Goal: Transaction & Acquisition: Purchase product/service

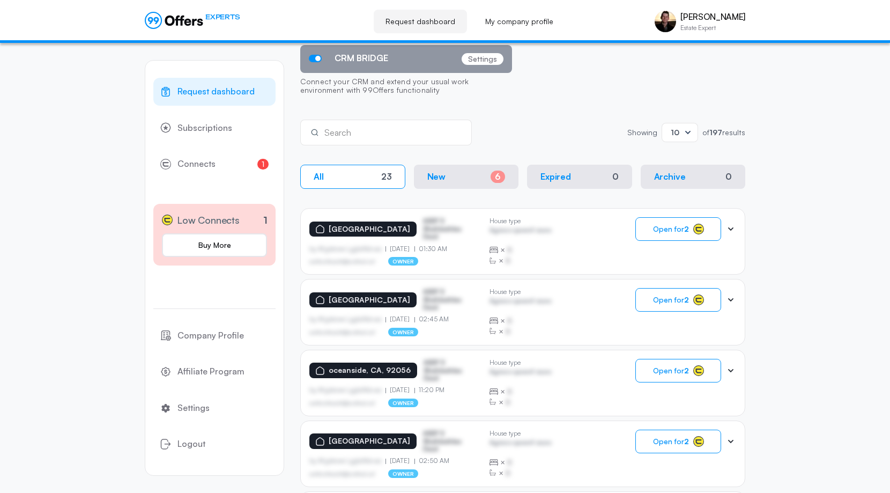
scroll to position [107, 0]
click at [816, 213] on div "Request dashboard Subscriptions 1 Connects 1 Low Connects 1 Buy More Company Pr…" at bounding box center [445, 456] width 890 height 1040
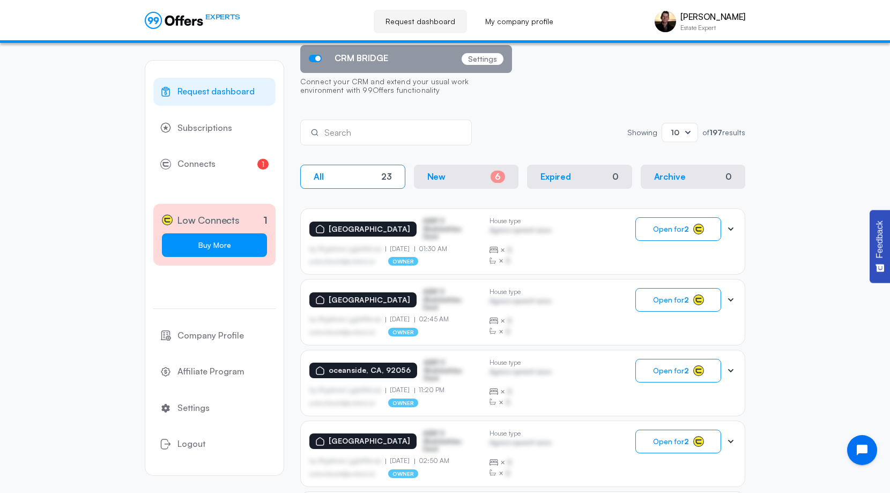
click at [247, 248] on link "Buy More" at bounding box center [214, 245] width 105 height 24
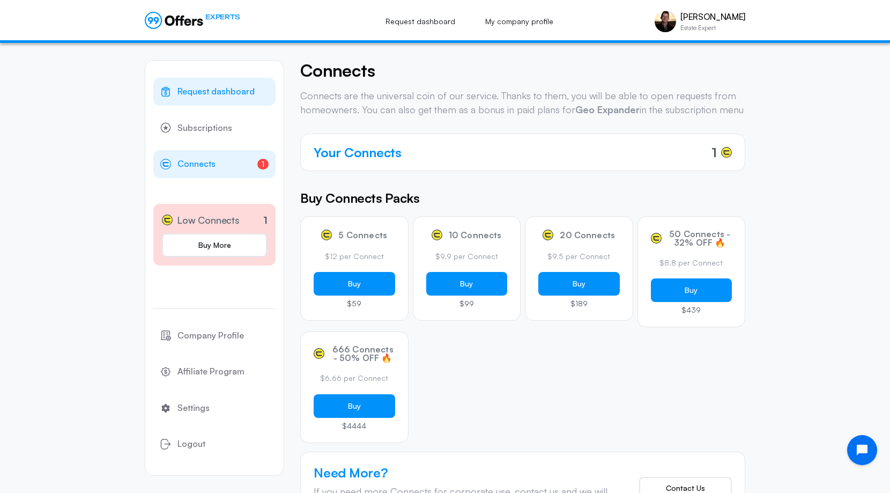
click at [258, 90] on link "Request dashboard" at bounding box center [214, 92] width 122 height 28
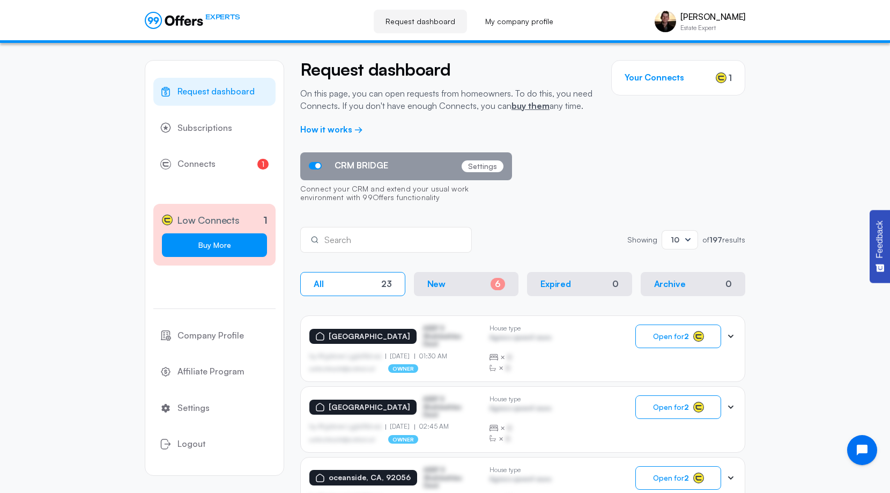
click at [234, 248] on link "Buy More" at bounding box center [214, 245] width 105 height 24
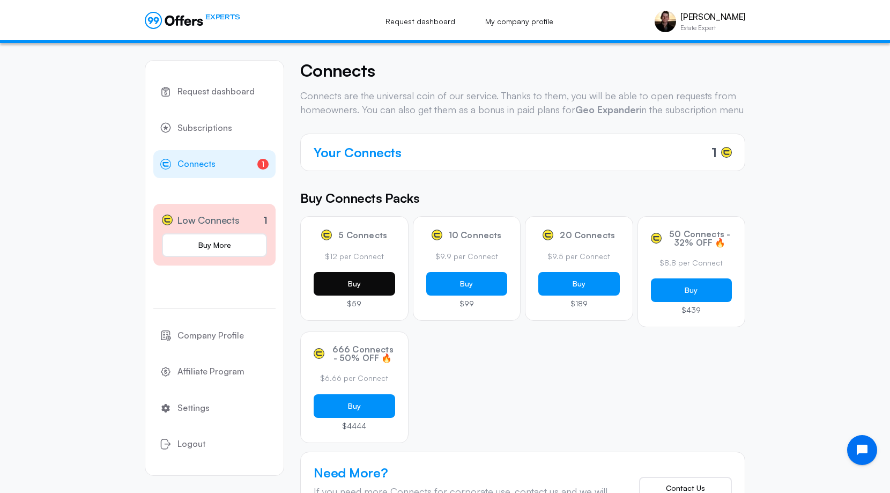
click at [369, 295] on button "Buy" at bounding box center [355, 284] width 82 height 24
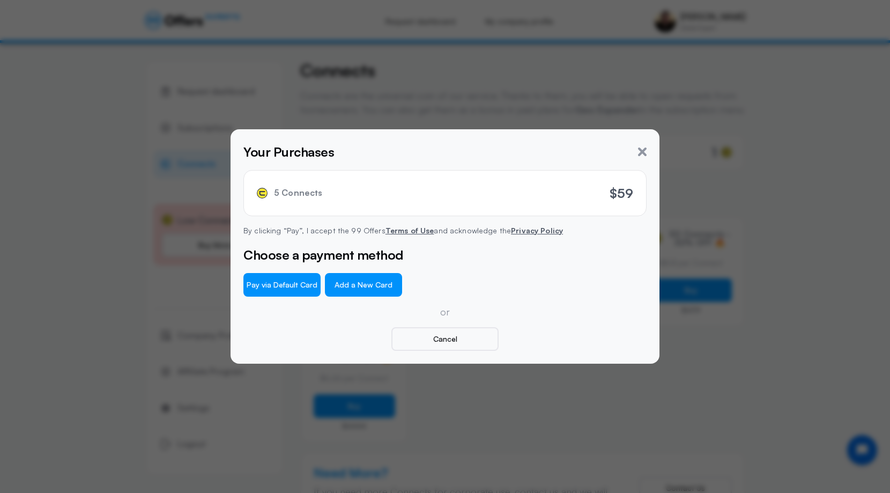
click at [343, 290] on button "Add a New Card" at bounding box center [363, 285] width 77 height 24
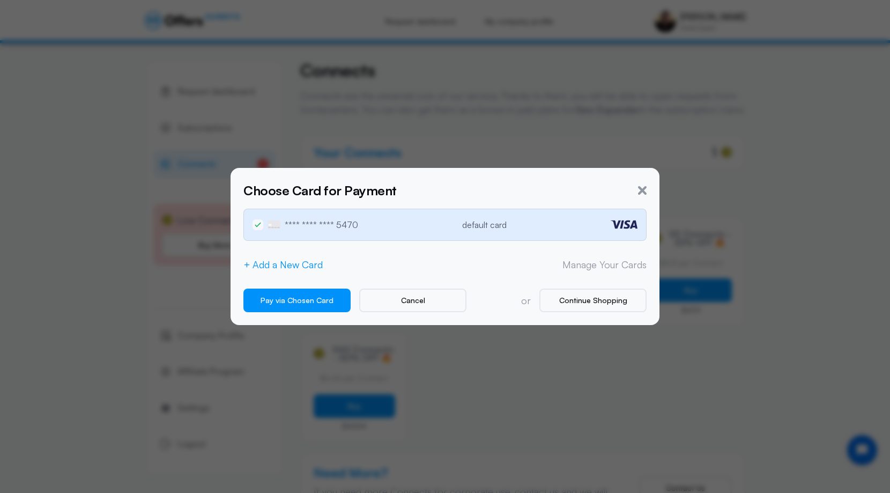
click at [315, 266] on button "+ Add a New Card" at bounding box center [282, 264] width 79 height 11
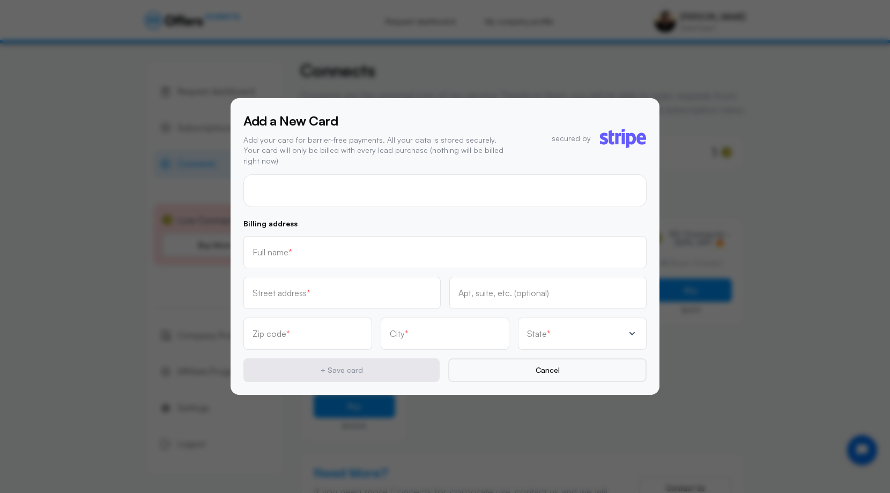
click at [316, 193] on div at bounding box center [444, 190] width 403 height 33
click at [327, 248] on input "text" at bounding box center [445, 252] width 385 height 12
type input "[PERSON_NAME]"
type input "4"
click at [336, 287] on div "Street address *" at bounding box center [342, 293] width 179 height 12
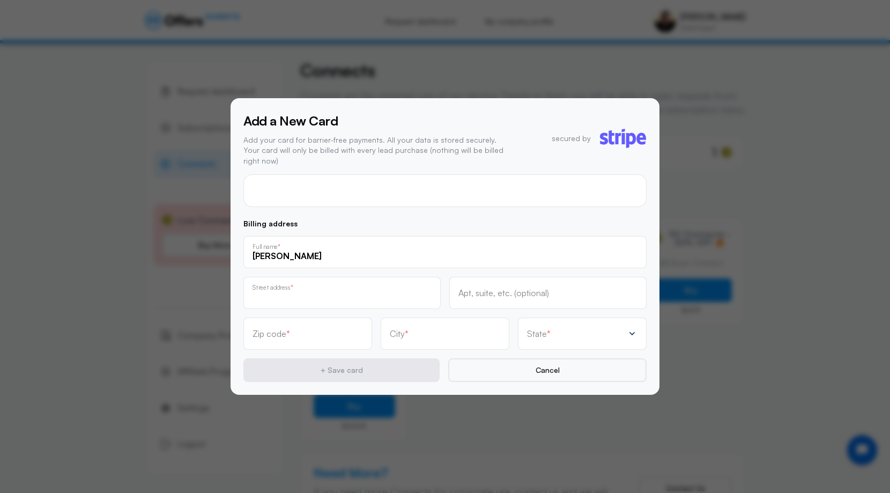
type input "[STREET_ADDRESS]"
type input "92008"
type input "Carlsbad"
type input "[STREET_ADDRESS]"
click at [499, 287] on div "Apt, suite, etc. (optional)" at bounding box center [548, 293] width 179 height 12
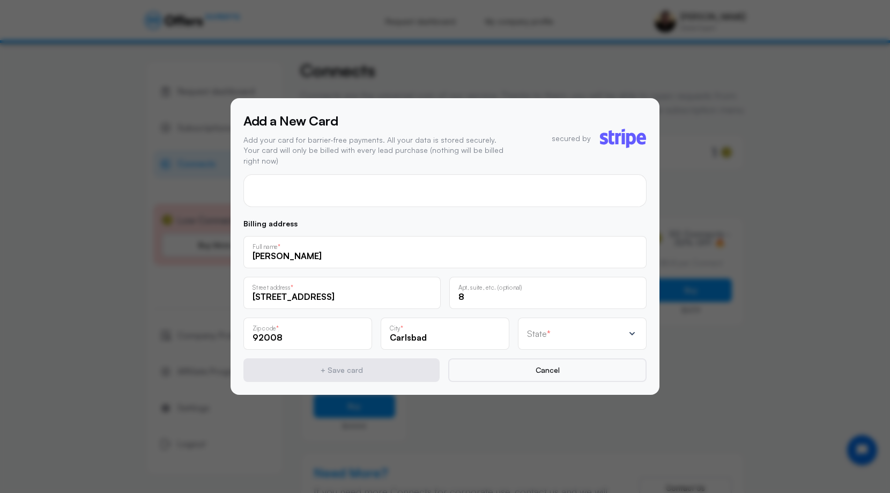
type input "8"
click at [496, 220] on p "Billing address" at bounding box center [444, 224] width 403 height 8
click at [529, 223] on div "Billing address [PERSON_NAME] Full name * [STREET_ADDRESS] Zip code * [GEOGRAPH…" at bounding box center [444, 301] width 403 height 162
click at [551, 321] on div "State *" at bounding box center [582, 333] width 129 height 32
click at [565, 276] on div "[US_STATE]" at bounding box center [576, 276] width 92 height 14
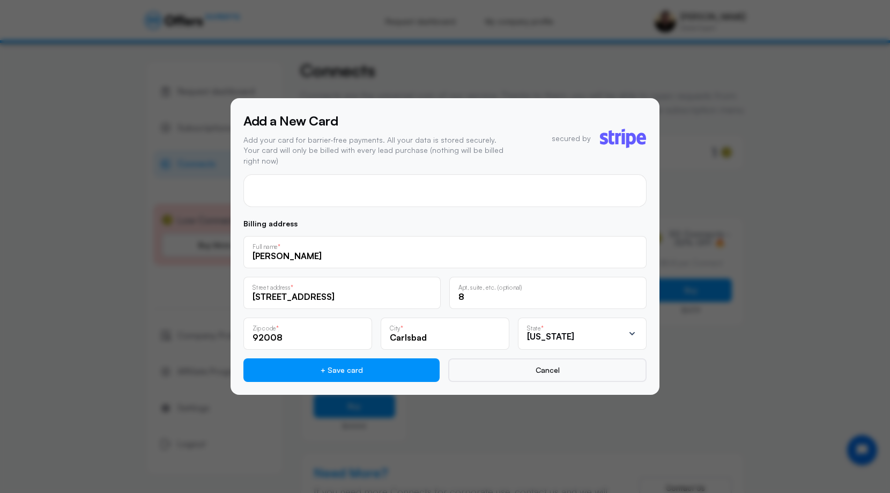
click at [565, 326] on div "State *" at bounding box center [561, 328] width 68 height 8
click at [581, 291] on div "[US_STATE]" at bounding box center [576, 298] width 92 height 14
click at [581, 333] on div "[US_STATE]" at bounding box center [575, 338] width 97 height 12
drag, startPoint x: 589, startPoint y: 277, endPoint x: 594, endPoint y: 272, distance: 7.2
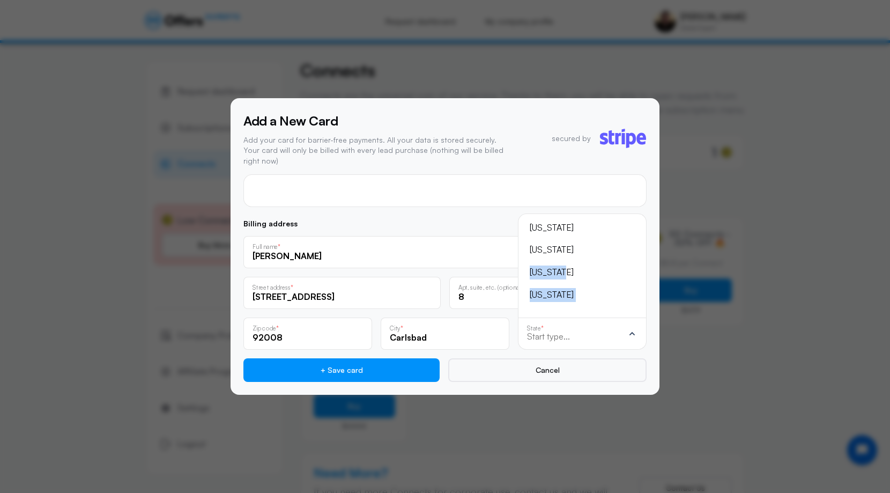
click at [594, 272] on ul "[US_STATE] [US_STATE] [US_STATE] [US_STATE] [US_STATE] [US_STATE] [US_STATE] [U…" at bounding box center [582, 266] width 110 height 86
click at [552, 245] on div "[US_STATE]" at bounding box center [576, 250] width 92 height 14
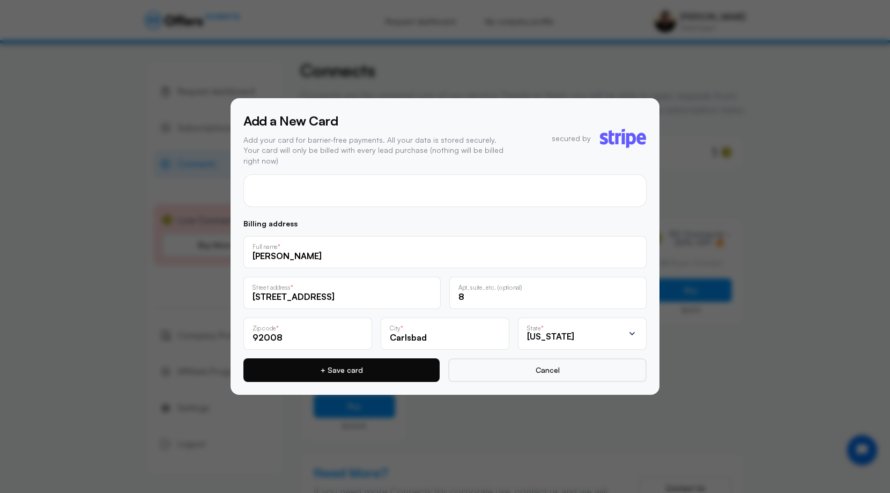
click at [422, 367] on button "+ Save card" at bounding box center [341, 370] width 196 height 24
click at [401, 375] on button "+ Save card" at bounding box center [341, 370] width 196 height 24
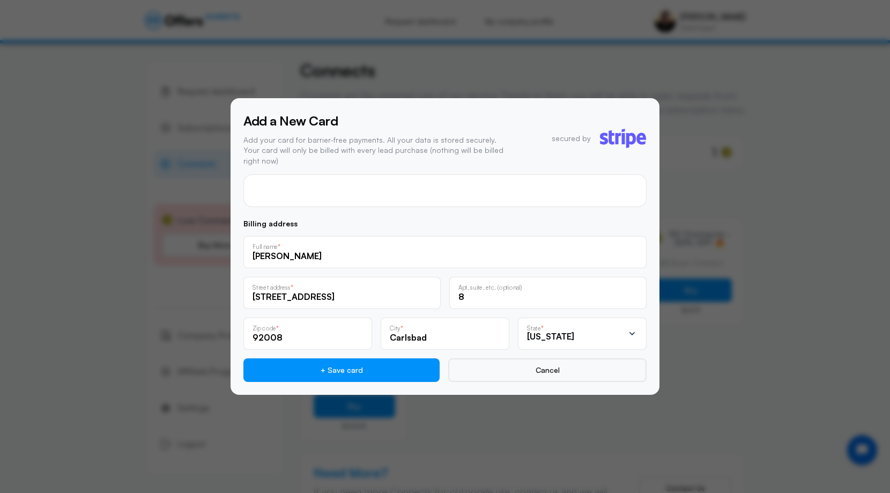
click at [497, 210] on form "4 Billing address [PERSON_NAME] Full name * [STREET_ADDRESS] address * [STREET_…" at bounding box center [444, 278] width 403 height 208
click at [334, 193] on div "4" at bounding box center [444, 190] width 403 height 33
click at [268, 253] on input "[PERSON_NAME]" at bounding box center [445, 256] width 385 height 12
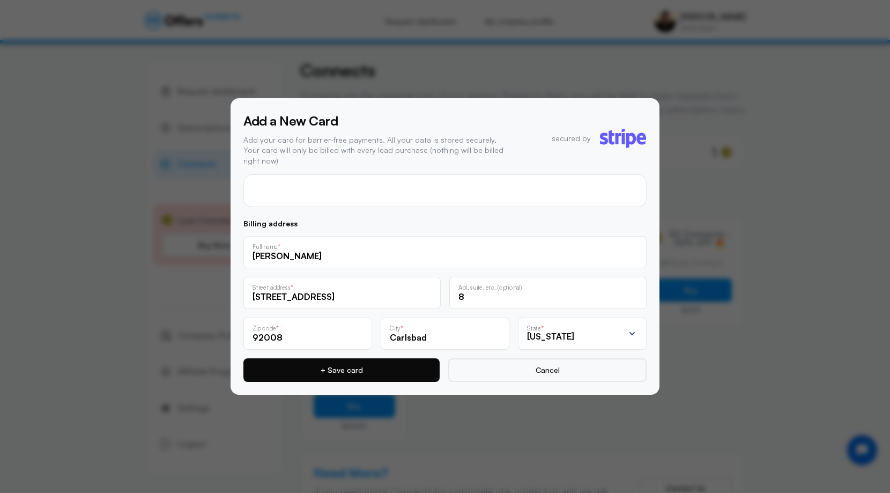
type input "[PERSON_NAME]"
click at [315, 361] on button "+ Save card" at bounding box center [341, 370] width 196 height 24
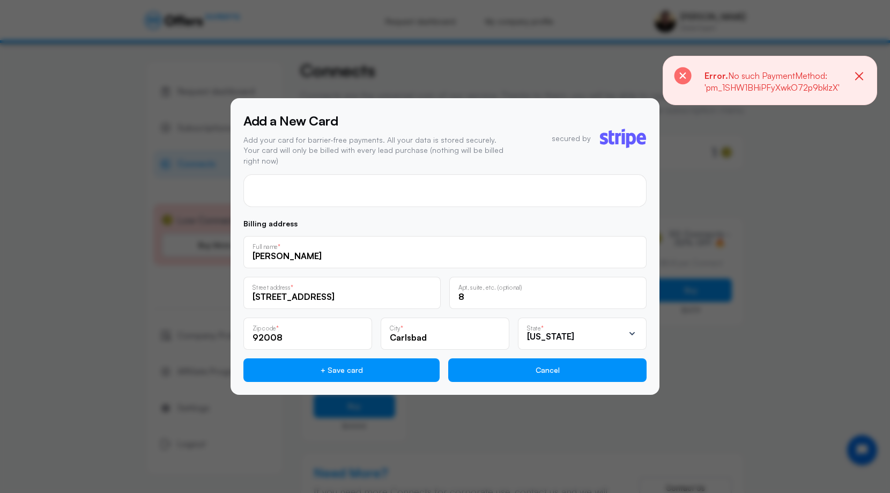
click at [596, 366] on button "Cancel" at bounding box center [547, 370] width 198 height 24
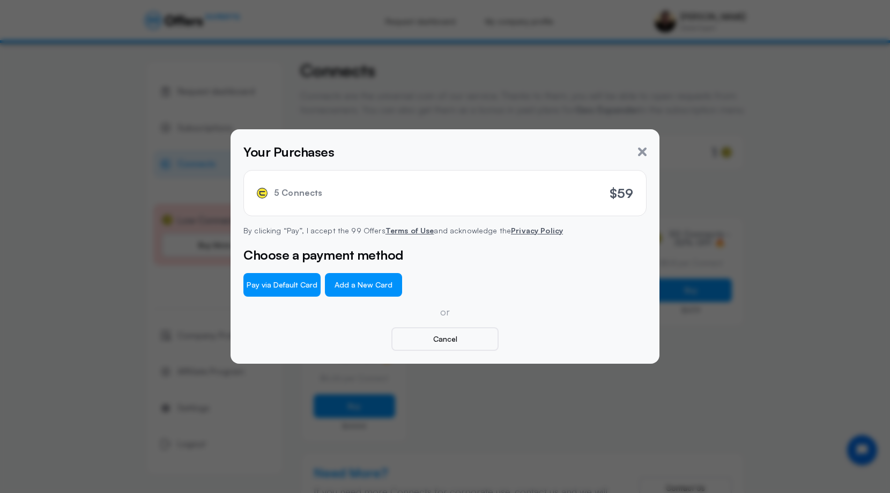
click at [379, 289] on button "Add a New Card" at bounding box center [363, 285] width 77 height 24
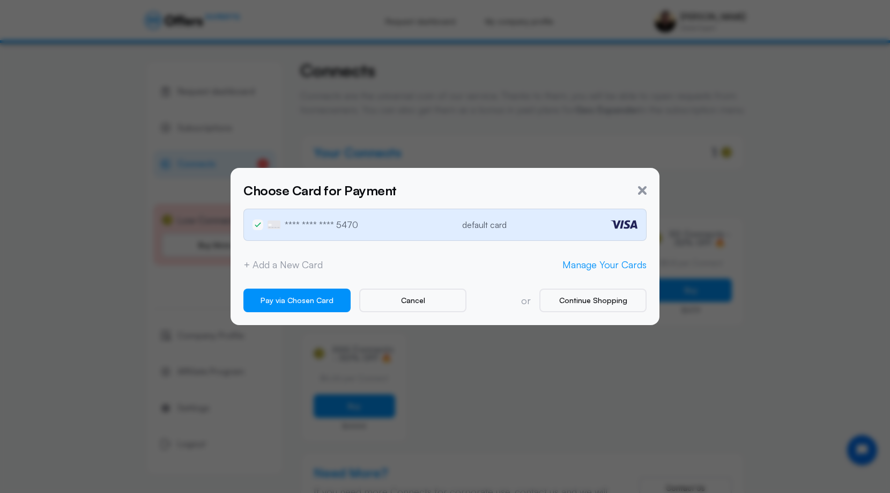
click at [617, 267] on link "Manage Your Cards" at bounding box center [605, 264] width 84 height 13
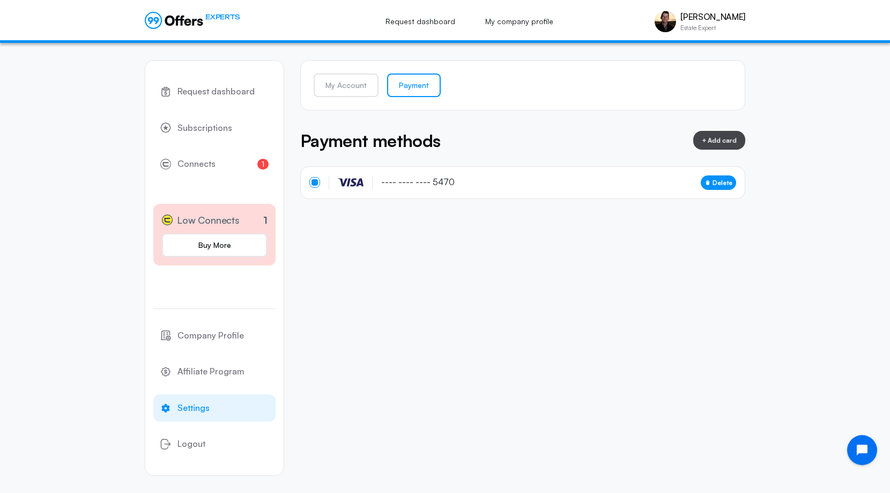
click at [708, 180] on icon "button" at bounding box center [708, 180] width 4 height 1
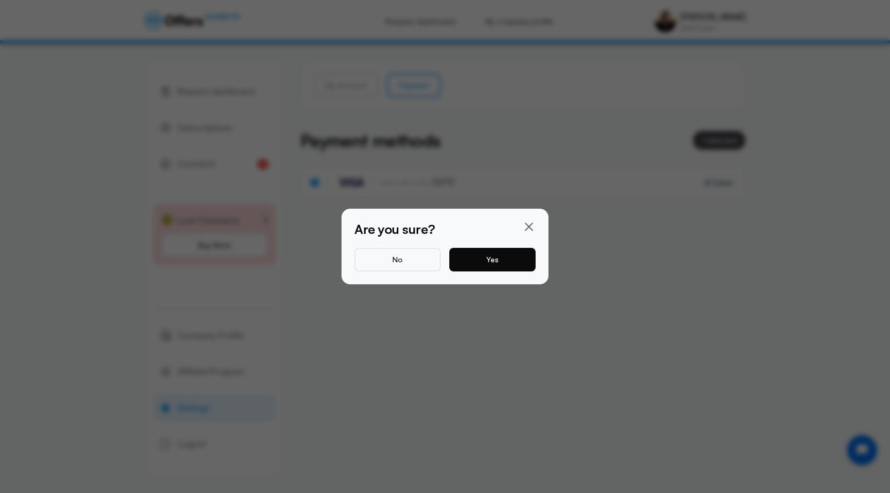
click at [497, 262] on button "Yes" at bounding box center [492, 260] width 86 height 24
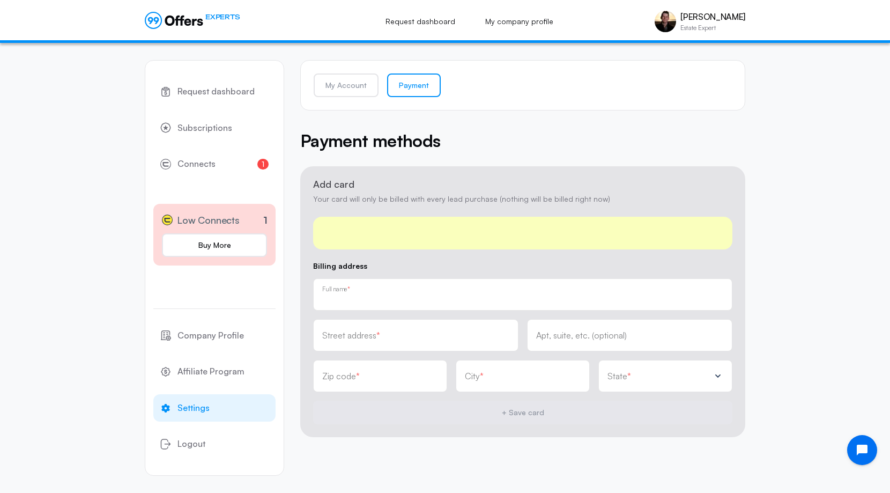
click at [497, 295] on input "text" at bounding box center [522, 298] width 401 height 12
type input "[PERSON_NAME]"
type input "4"
click at [449, 332] on div "Street address *" at bounding box center [415, 335] width 187 height 12
type input "[STREET_ADDRESS]"
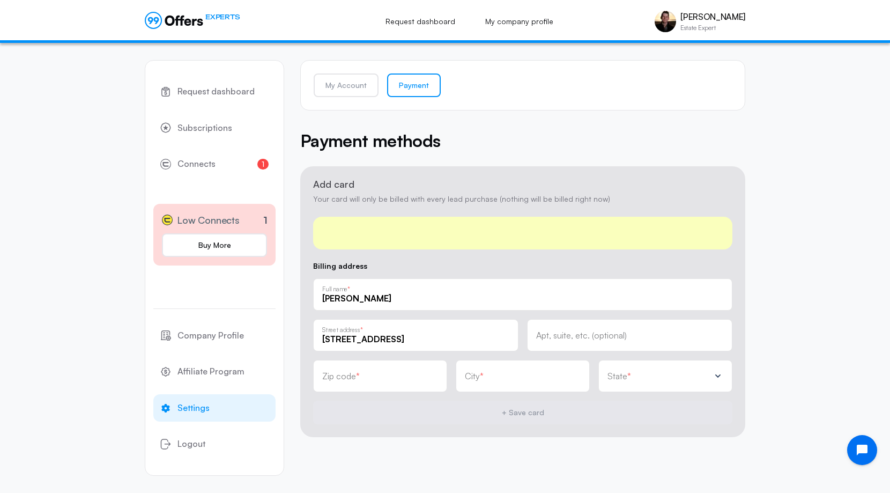
type input "92008"
type input "Carlsbad"
drag, startPoint x: 463, startPoint y: 339, endPoint x: 380, endPoint y: 336, distance: 83.2
click at [380, 336] on input "[STREET_ADDRESS]" at bounding box center [415, 339] width 187 height 12
type input "[STREET_ADDRESS]"
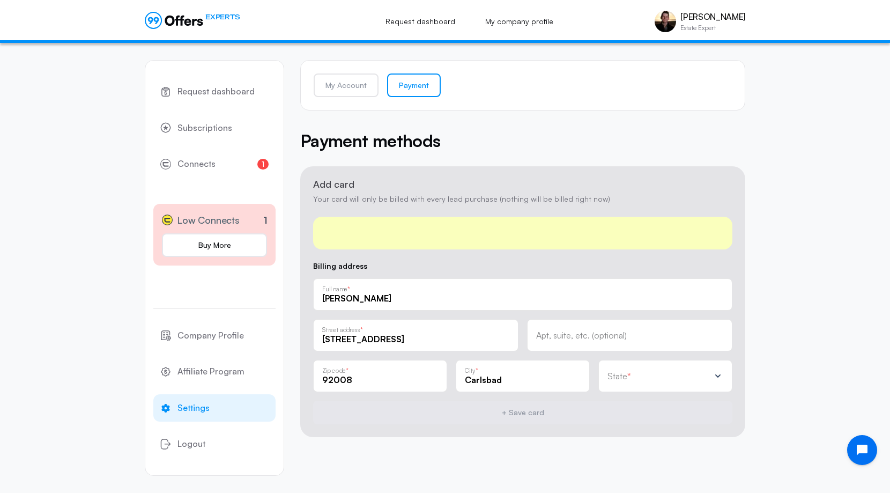
click at [560, 329] on div "Apt, suite, etc. (optional)" at bounding box center [629, 335] width 187 height 12
type input "Unit 8"
click at [627, 380] on span "*" at bounding box center [629, 376] width 4 height 9
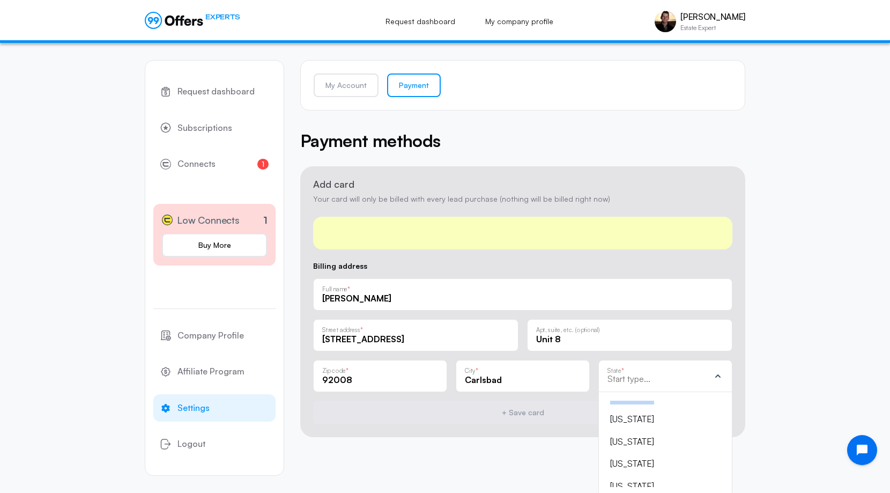
scroll to position [86, 0]
drag, startPoint x: 679, startPoint y: 413, endPoint x: 674, endPoint y: 423, distance: 10.9
click at [674, 423] on ul "[US_STATE] [US_STATE] [US_STATE] [US_STATE] [US_STATE] [US_STATE] [US_STATE] [U…" at bounding box center [666, 444] width 116 height 86
click at [639, 414] on div "[US_STATE]" at bounding box center [659, 416] width 98 height 14
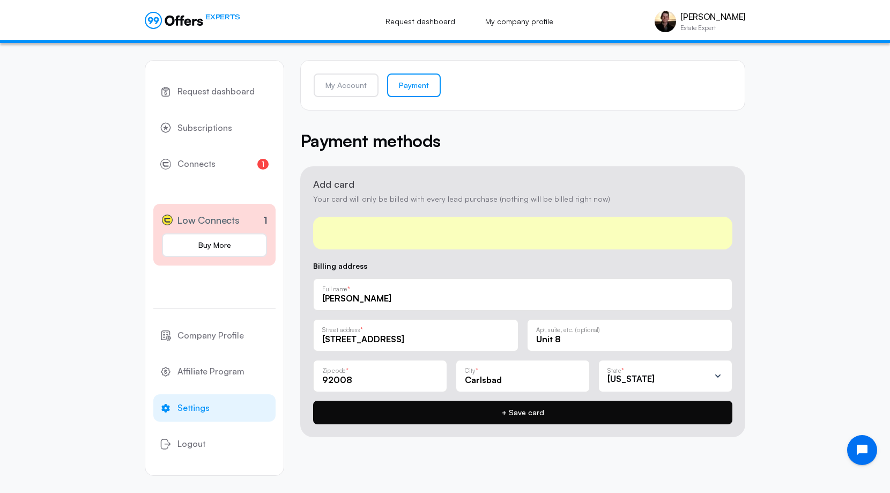
click at [633, 419] on button "+ Save card" at bounding box center [522, 413] width 419 height 24
